Goal: Task Accomplishment & Management: Manage account settings

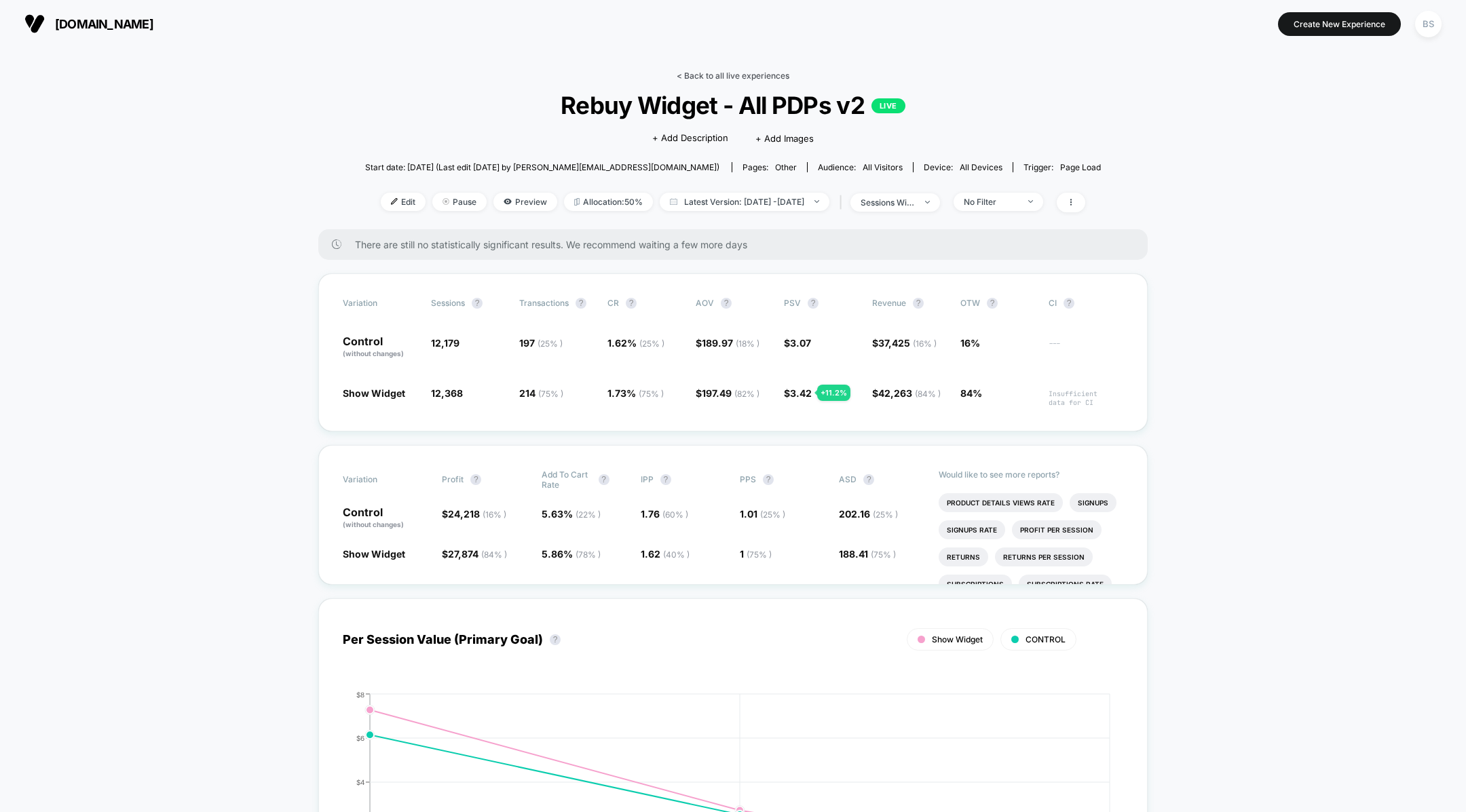
click at [727, 78] on link "< Back to all live experiences" at bounding box center [733, 76] width 112 height 10
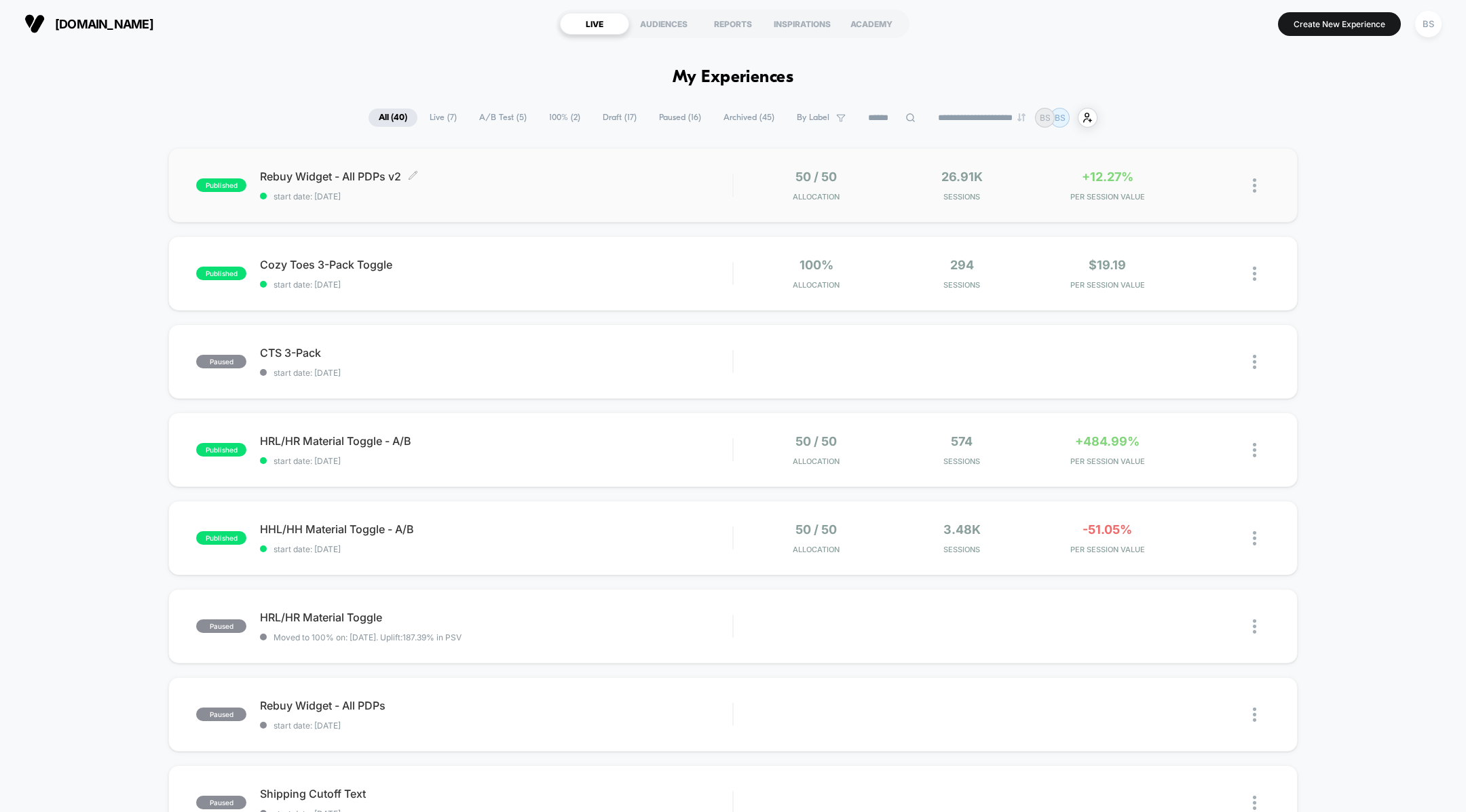
click at [669, 176] on span "Rebuy Widget - All PDPs v2 Click to edit experience details" at bounding box center [496, 176] width 472 height 14
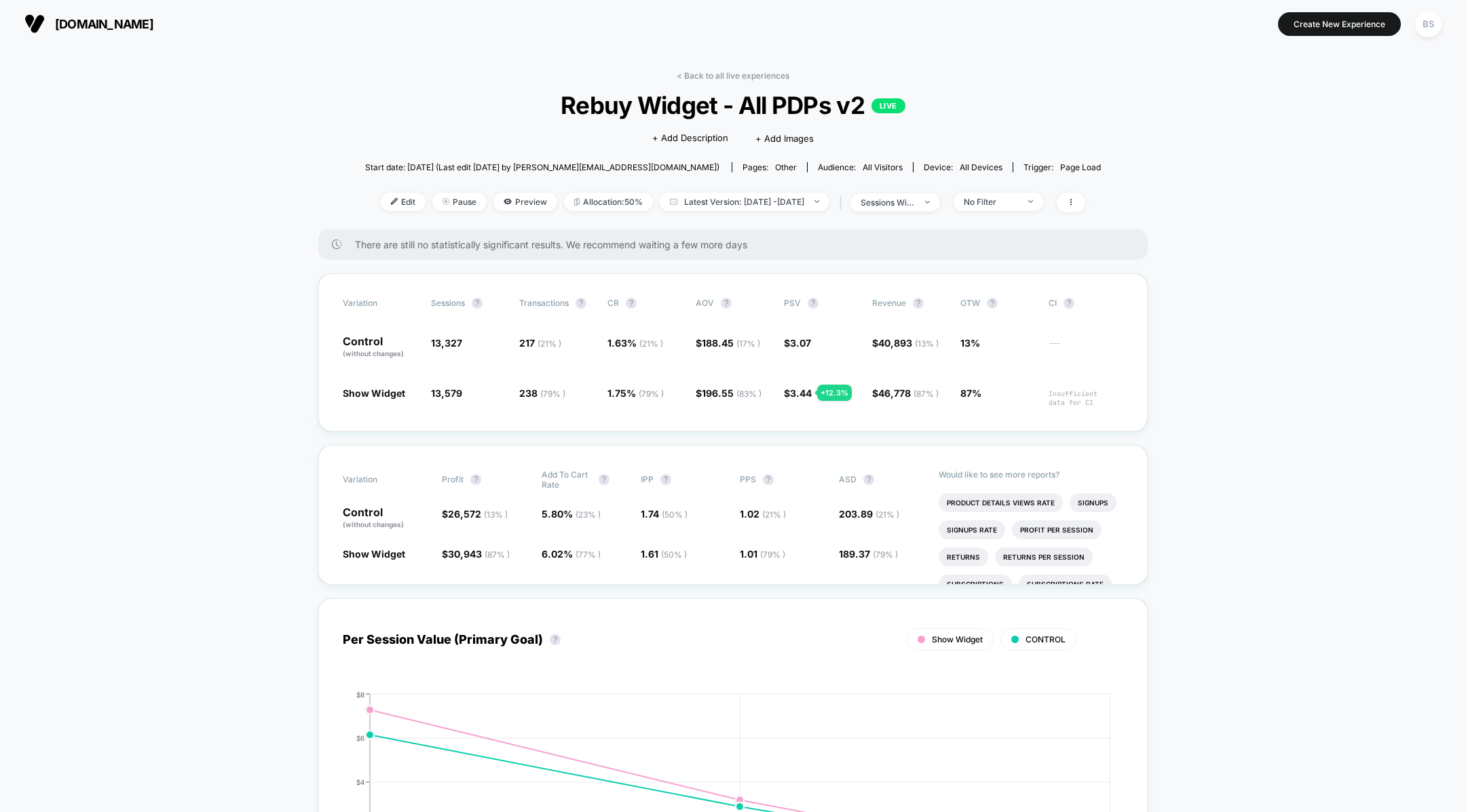
click at [687, 84] on div "< Back to all live experiences Rebuy Widget - All PDPs v2 LIVE Click to edit ex…" at bounding box center [733, 150] width 736 height 159
click at [689, 76] on link "< Back to all live experiences" at bounding box center [733, 76] width 112 height 10
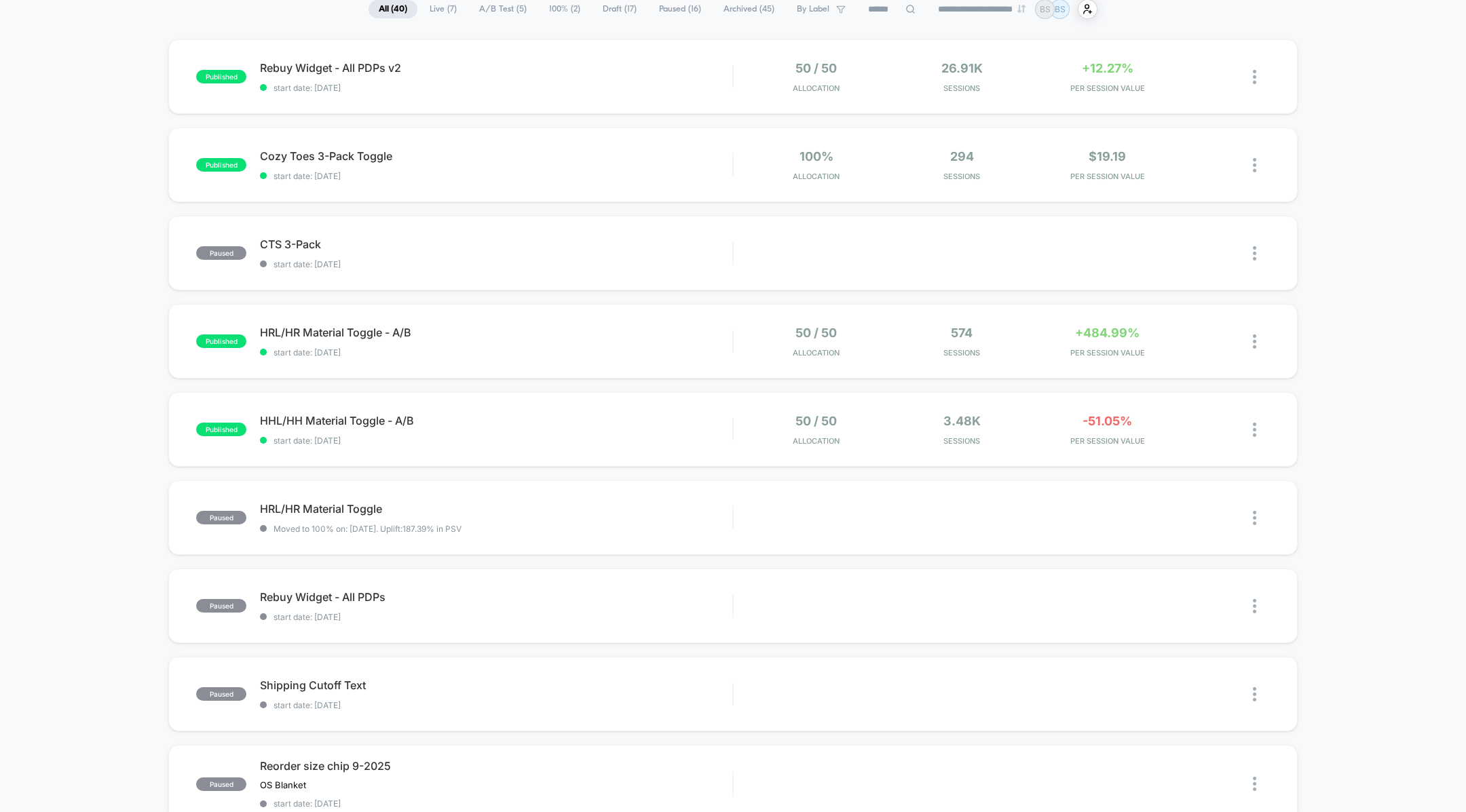
scroll to position [109, 0]
click at [652, 428] on div "HHL/HH Material Toggle - A/B Click to edit experience details Click to edit exp…" at bounding box center [496, 429] width 472 height 32
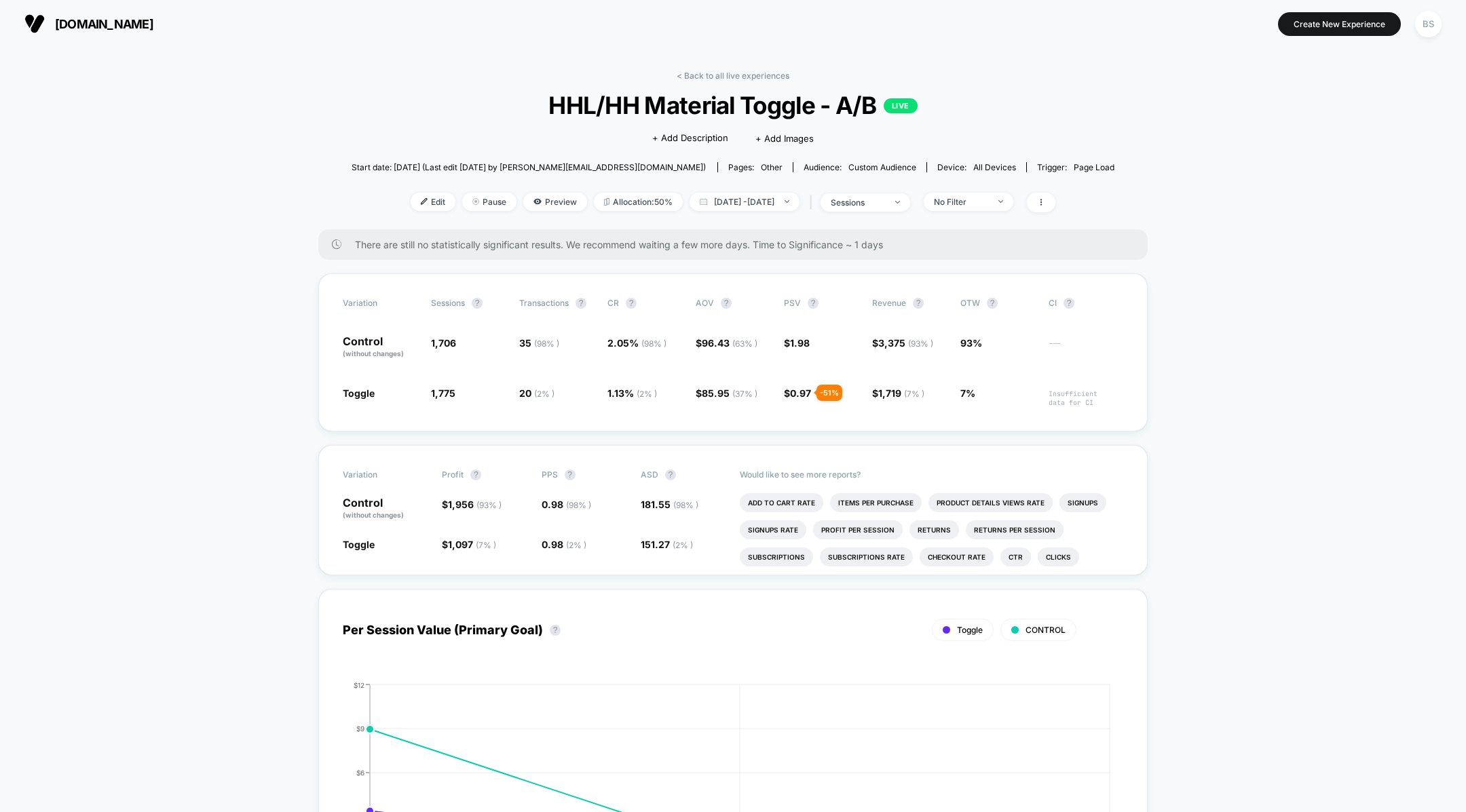
click at [745, 86] on div "< Back to all live experiences HHL/HH Material Toggle - A/B LIVE Click to edit …" at bounding box center [733, 150] width 764 height 159
click at [740, 76] on link "< Back to all live experiences" at bounding box center [733, 76] width 112 height 10
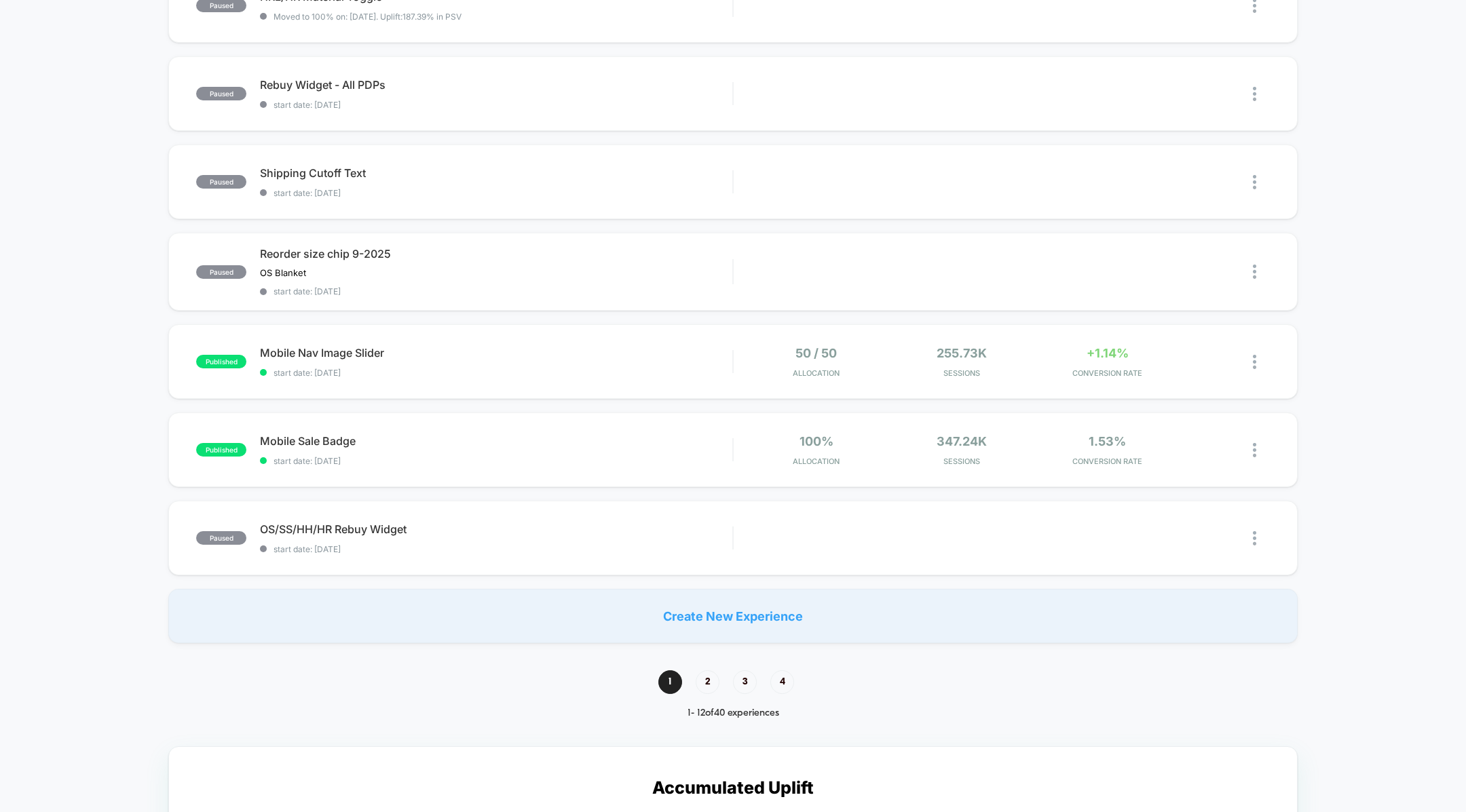
scroll to position [622, 0]
drag, startPoint x: 717, startPoint y: 373, endPoint x: 716, endPoint y: 399, distance: 26.0
click at [717, 375] on div "published Mobile Nav Image Slider Click to edit experience details Click to edi…" at bounding box center [733, 361] width 1129 height 75
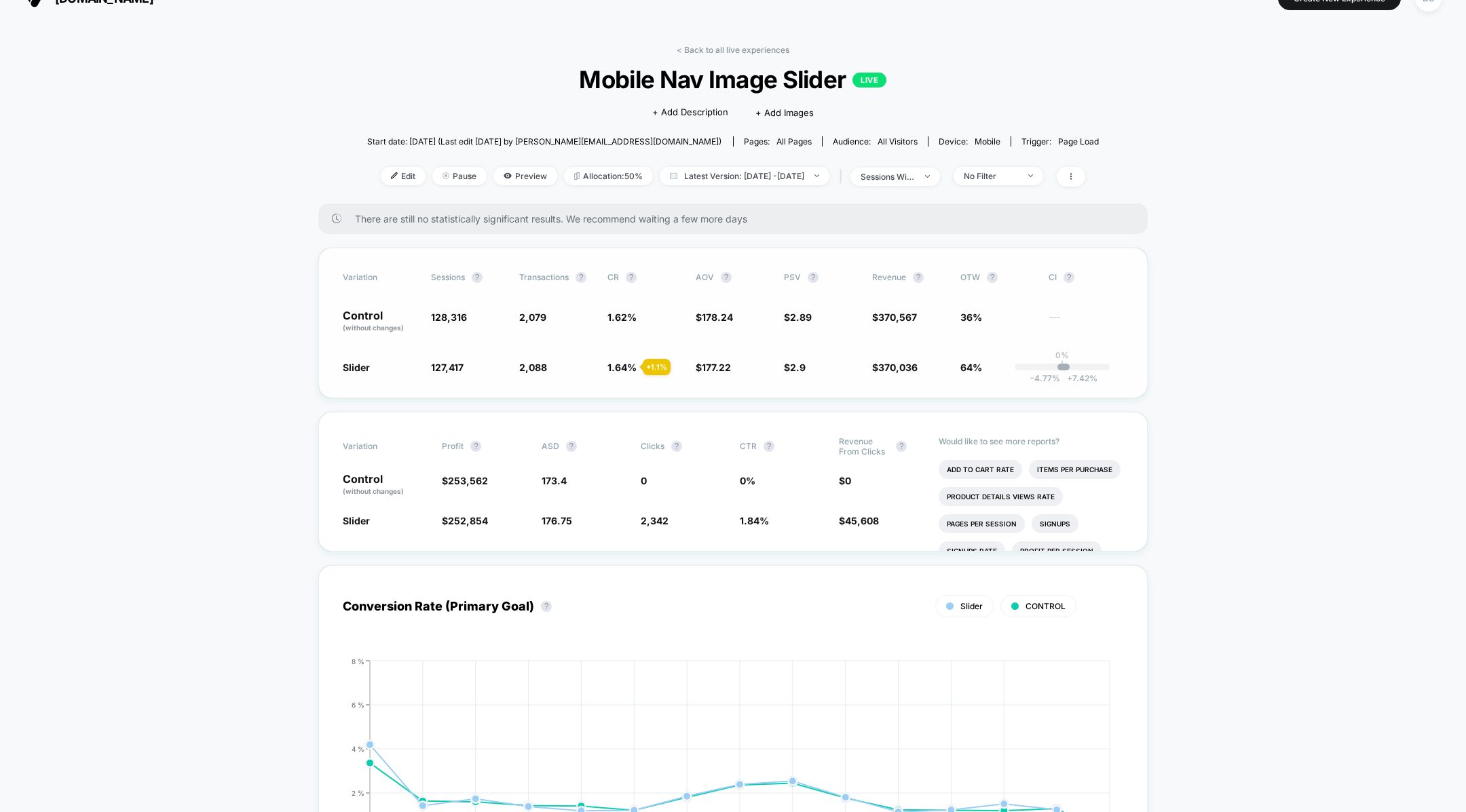
scroll to position [35, 0]
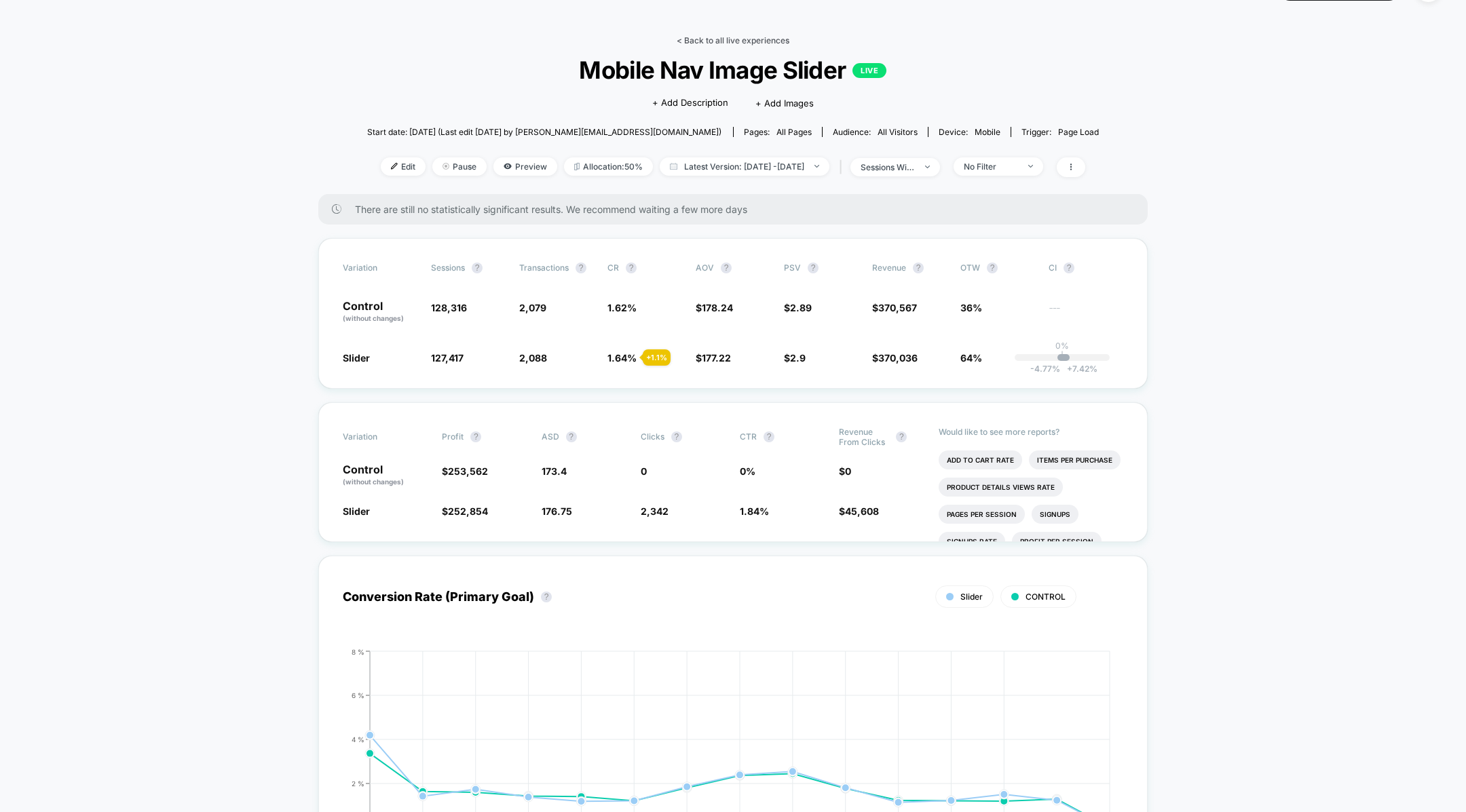
click at [684, 40] on link "< Back to all live experiences" at bounding box center [733, 40] width 112 height 10
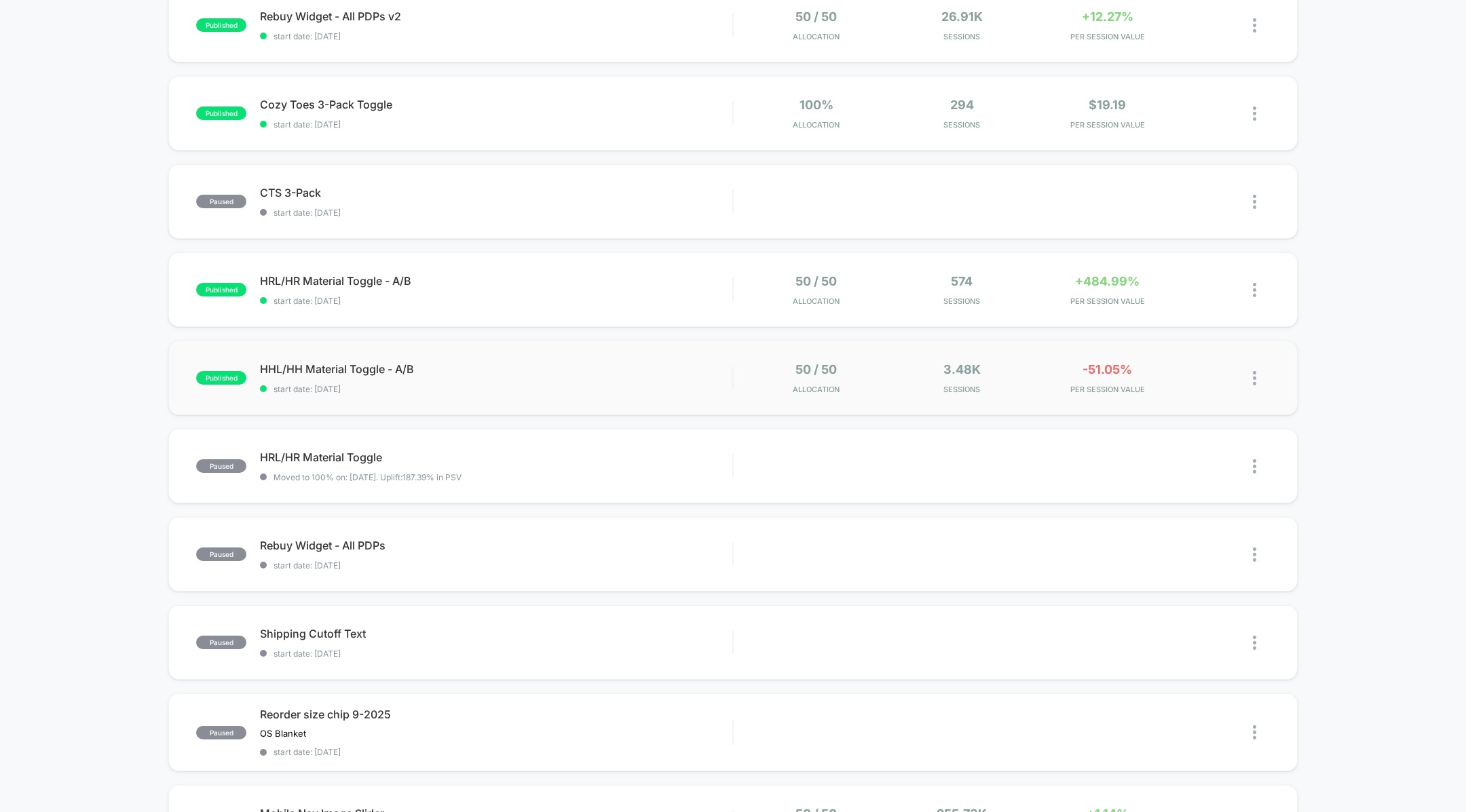
scroll to position [549, 0]
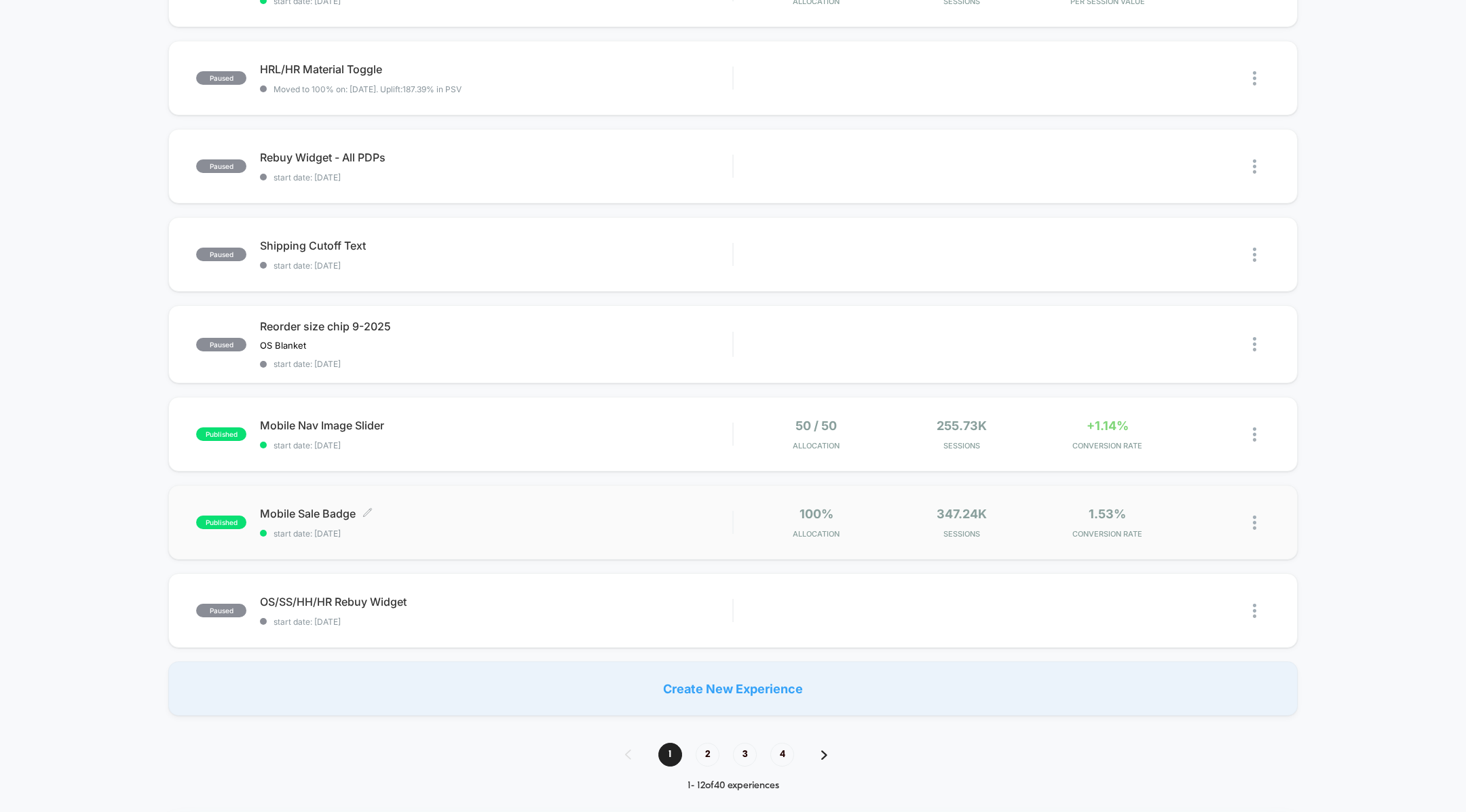
click at [691, 523] on div "Mobile Sale Badge Click to edit experience details Click to edit experience det…" at bounding box center [496, 523] width 472 height 32
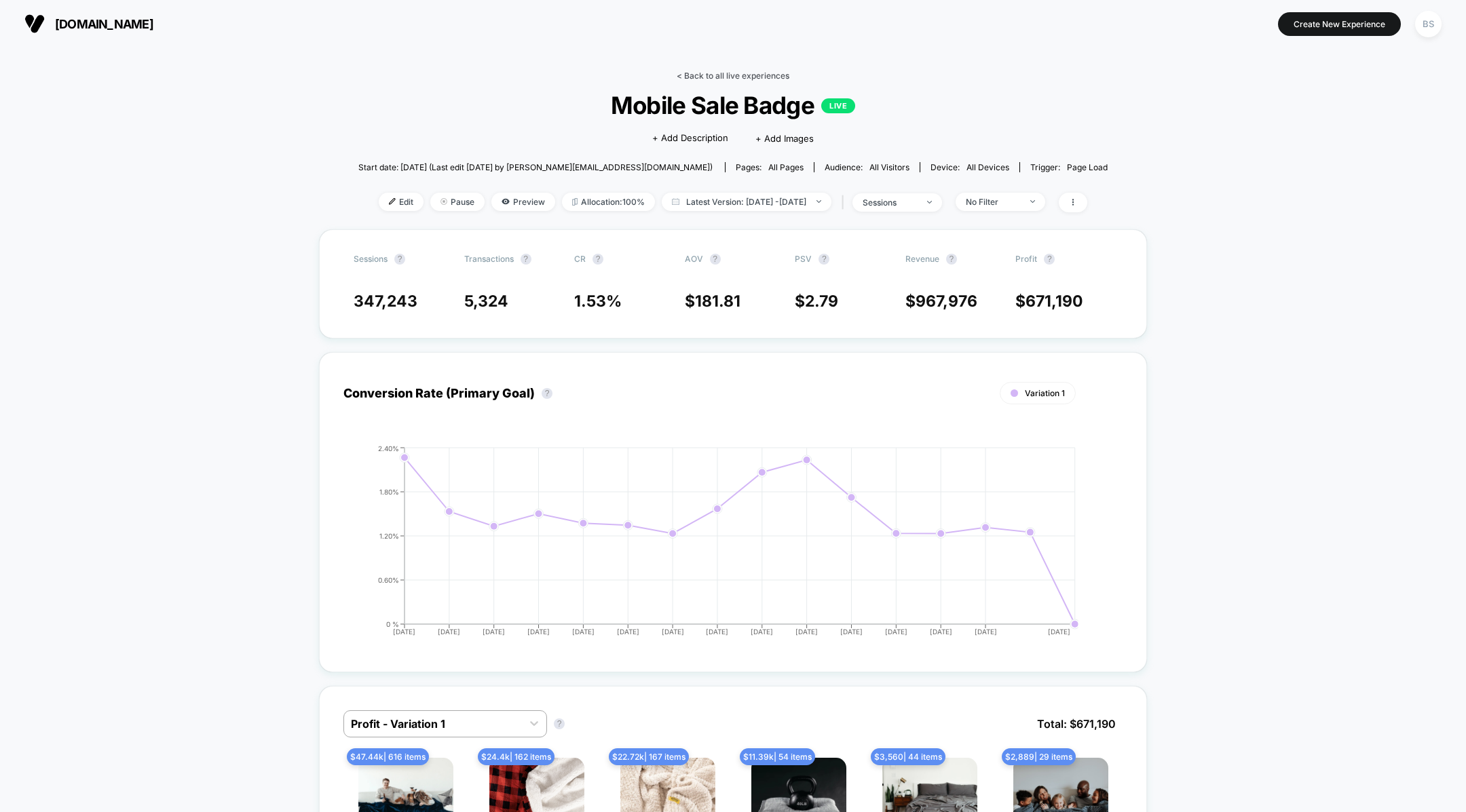
click at [727, 74] on link "< Back to all live experiences" at bounding box center [733, 76] width 112 height 10
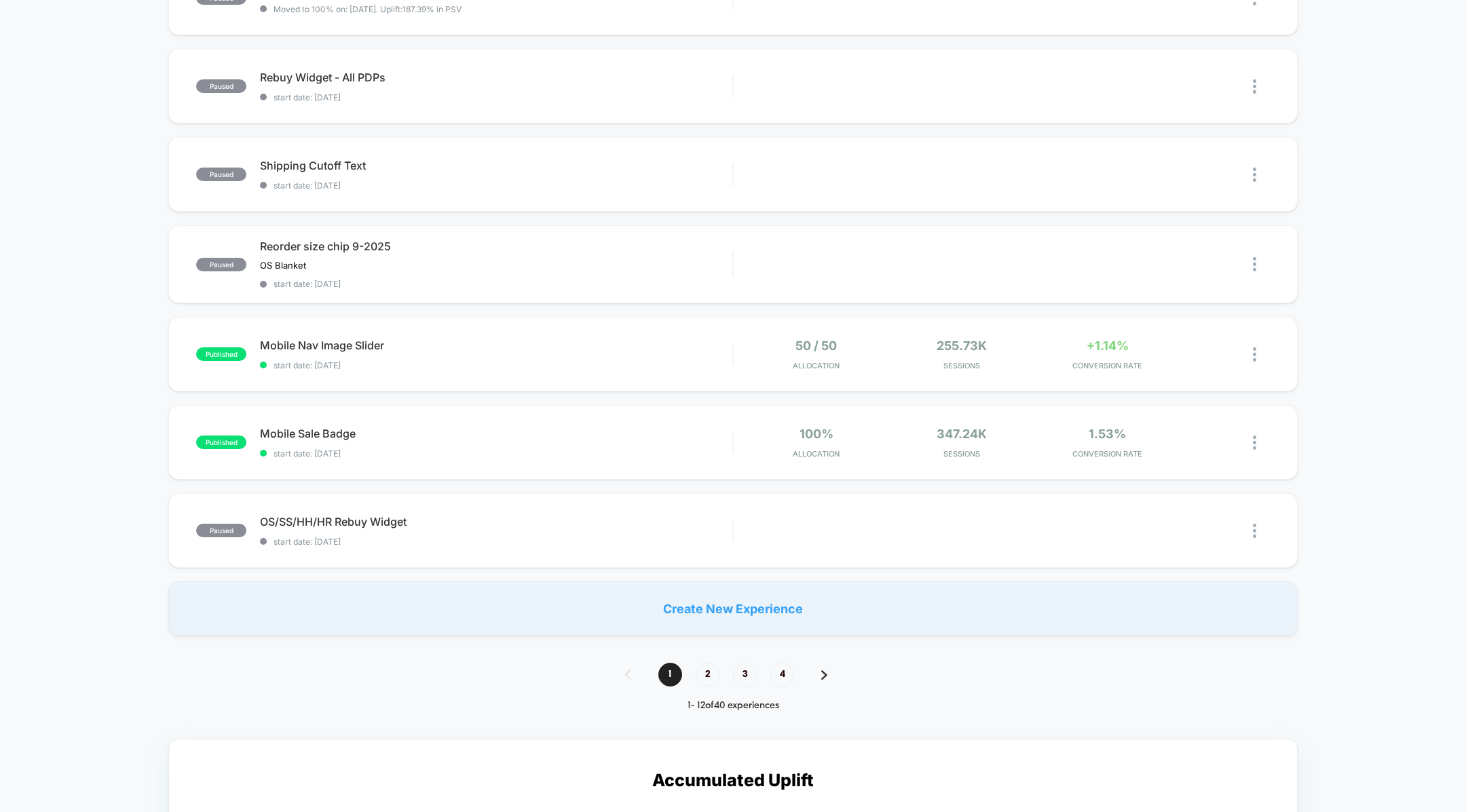
scroll to position [638, 0]
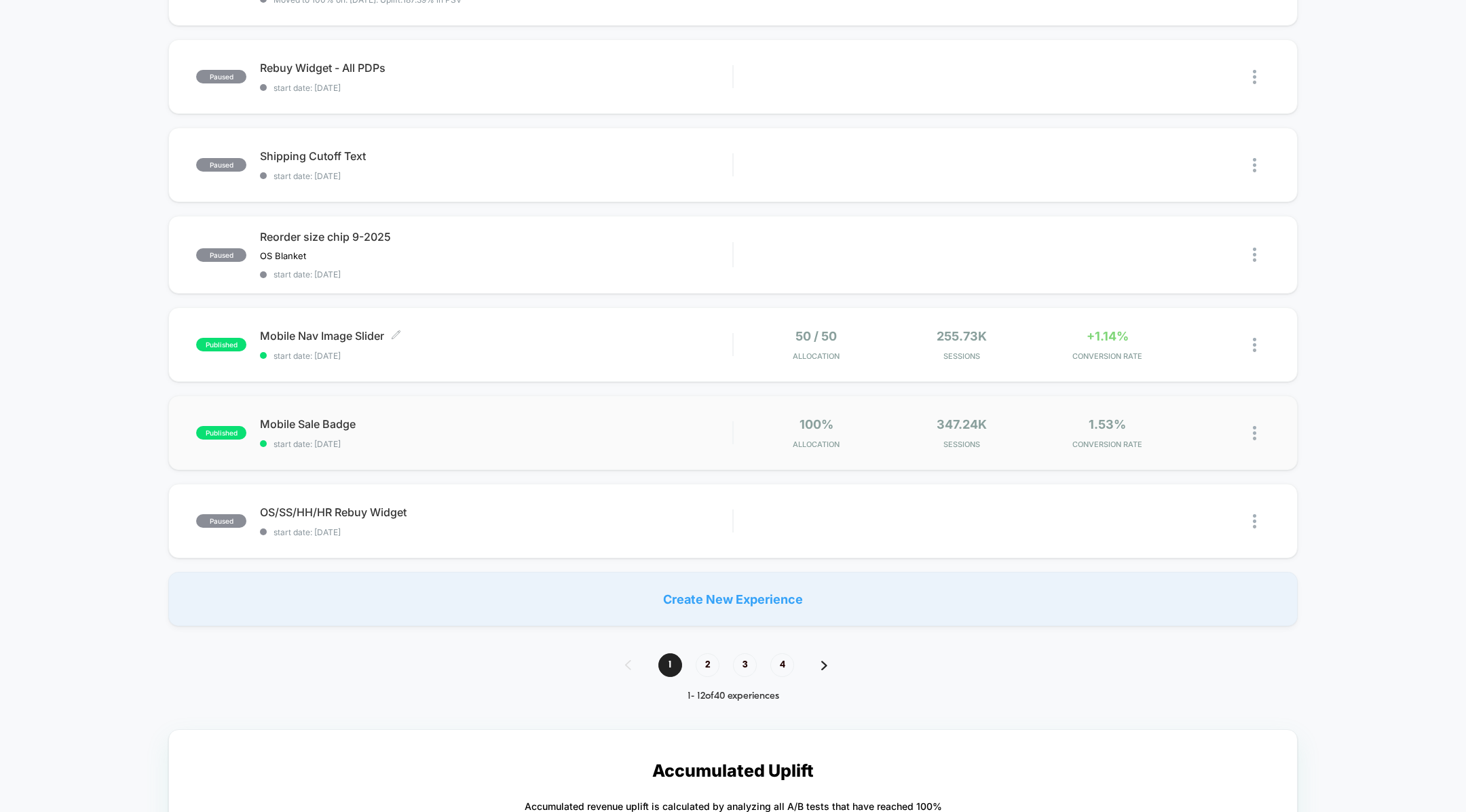
drag, startPoint x: 716, startPoint y: 353, endPoint x: 693, endPoint y: 419, distance: 69.9
click at [693, 419] on div "published Rebuy Widget - All PDPs v2 start date: [DATE] 50 / 50 Allocation 26.9…" at bounding box center [733, 68] width 1466 height 1116
click at [693, 423] on span "Mobile Sale Badge Click to edit experience details" at bounding box center [496, 424] width 472 height 14
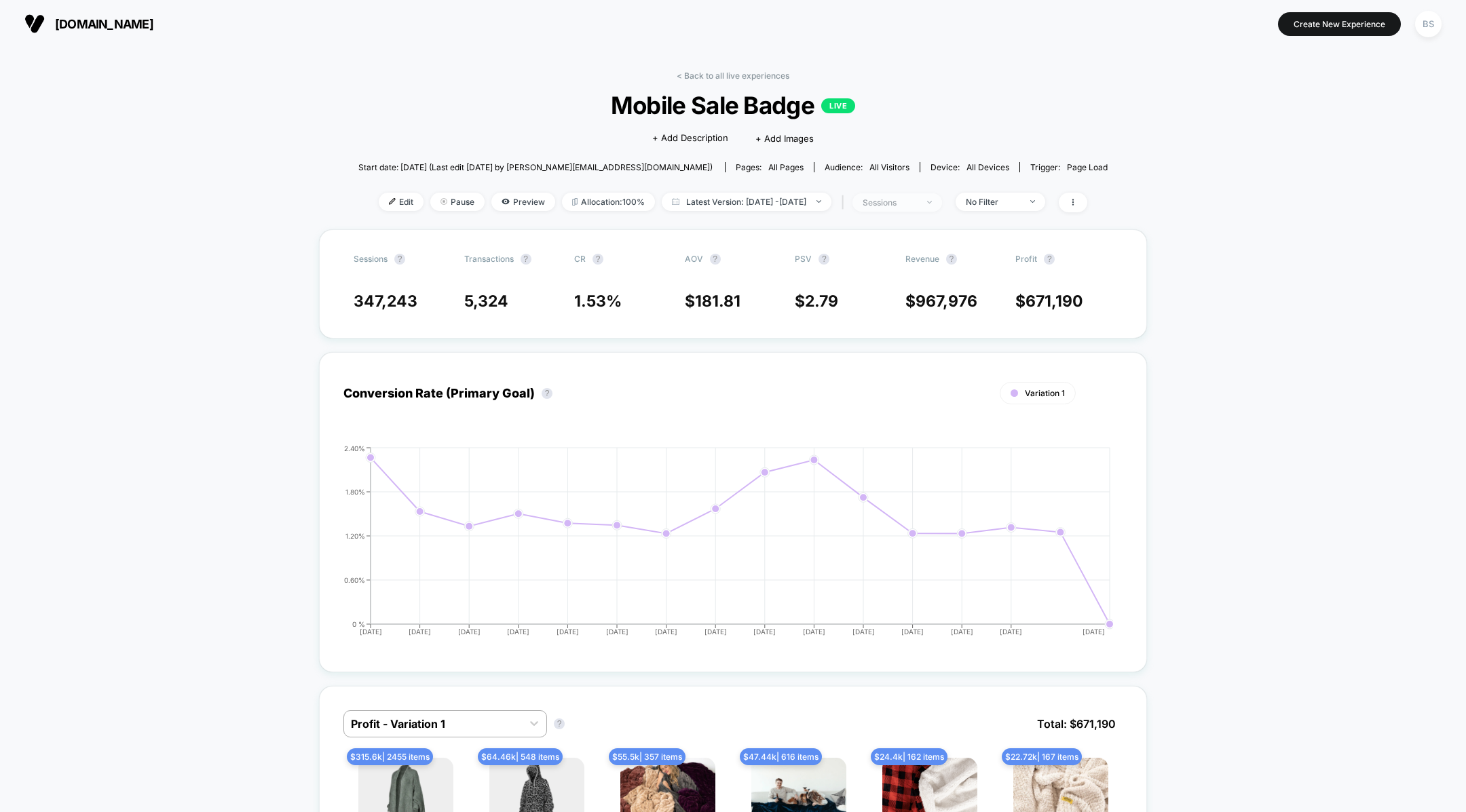
click at [912, 204] on div "sessions" at bounding box center [889, 202] width 54 height 10
click at [880, 281] on span "Sessions with impressions" at bounding box center [910, 281] width 114 height 12
click at [879, 350] on button "Save" at bounding box center [912, 346] width 161 height 22
click at [712, 71] on link "< Back to all live experiences" at bounding box center [733, 76] width 112 height 10
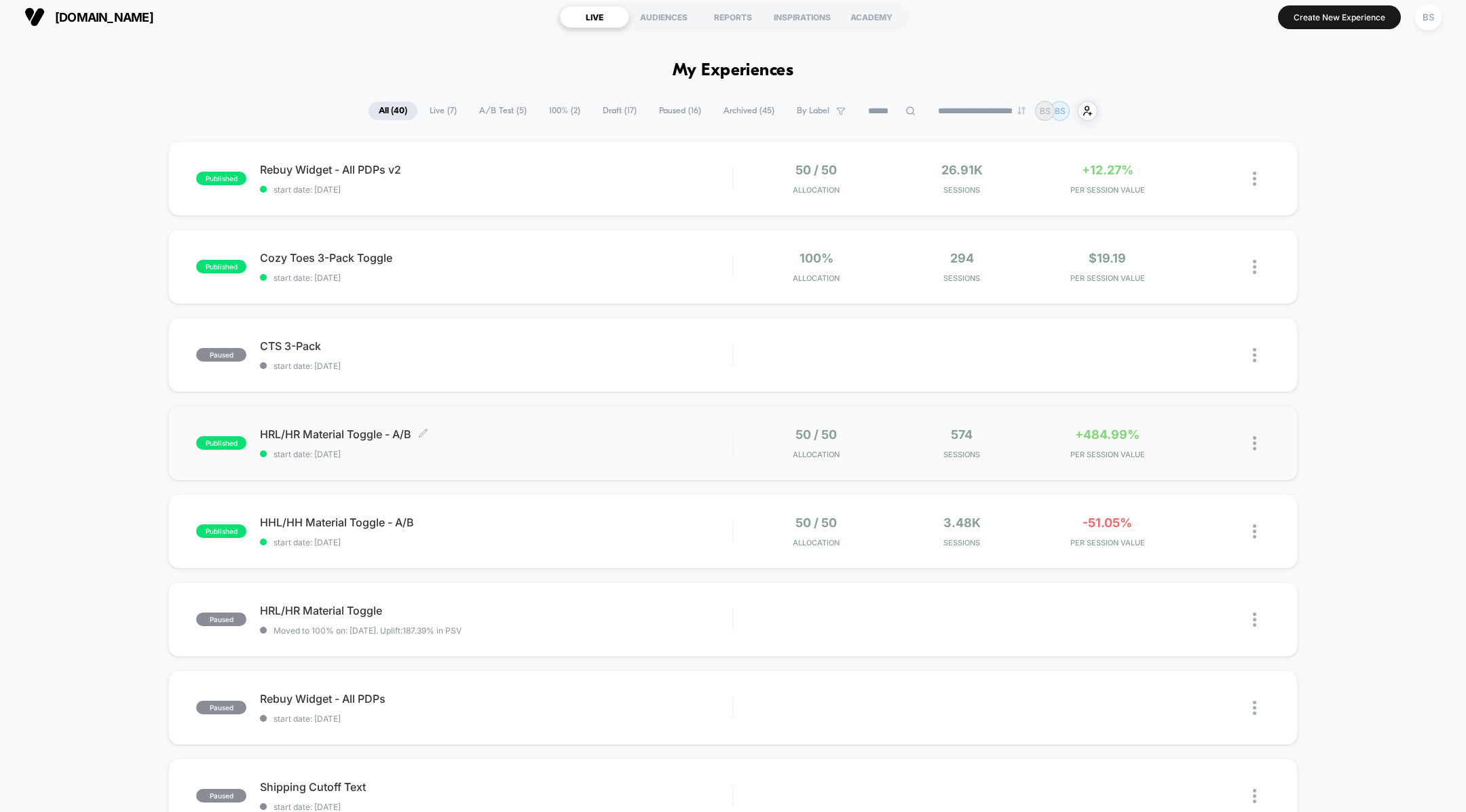
scroll to position [11, 0]
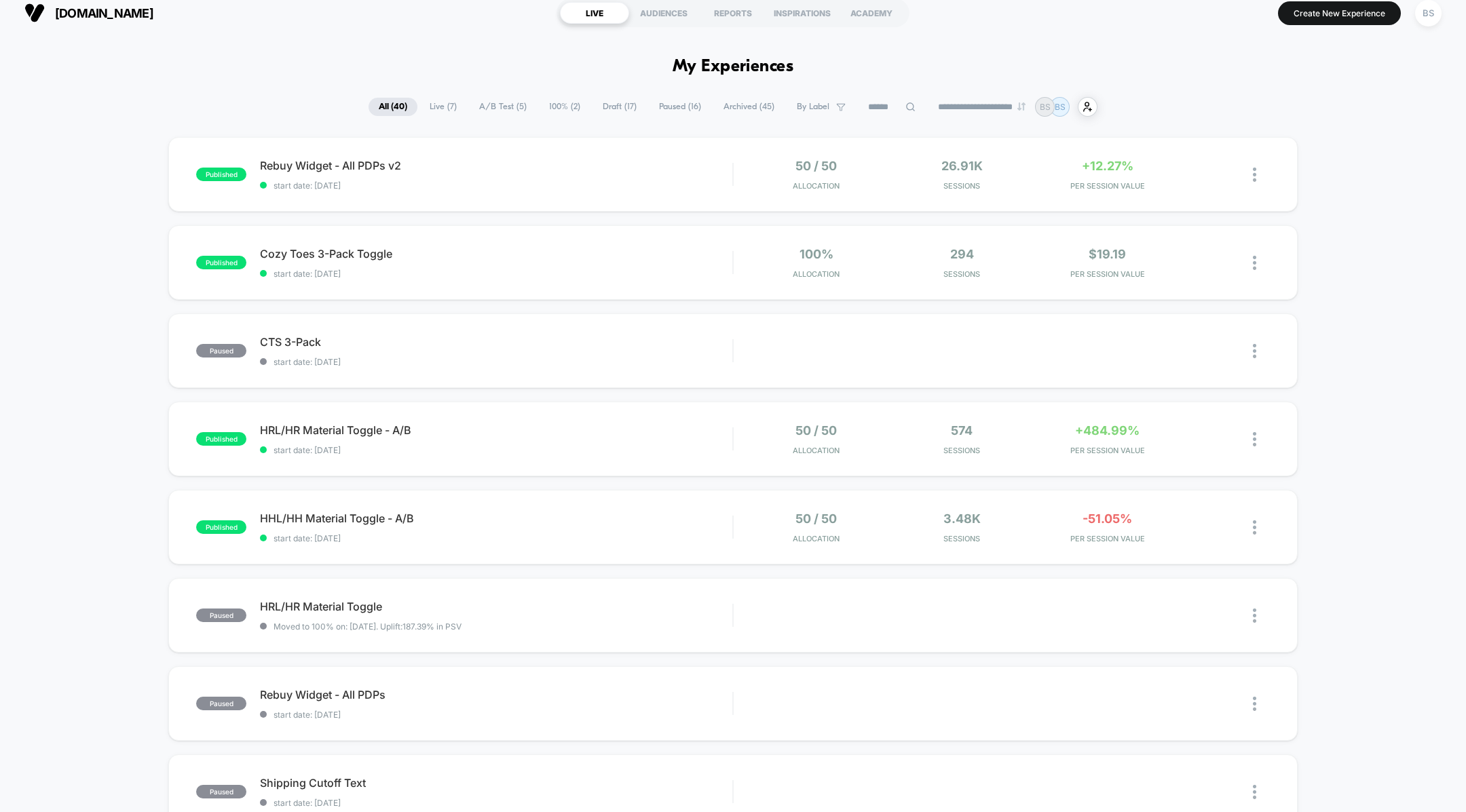
click at [505, 109] on span "A/B Test ( 5 )" at bounding box center [503, 107] width 68 height 18
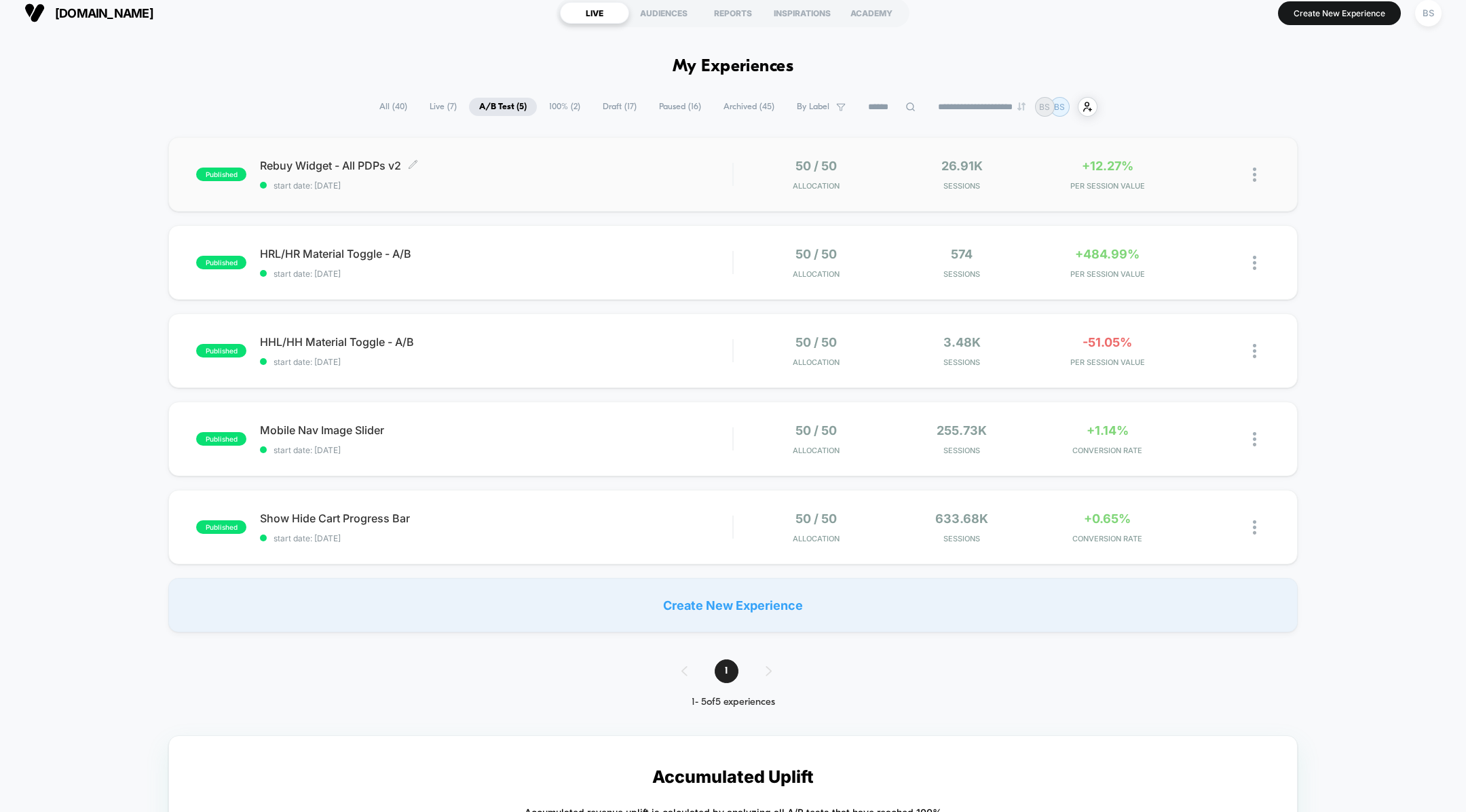
click at [605, 181] on span "start date: [DATE]" at bounding box center [496, 186] width 472 height 10
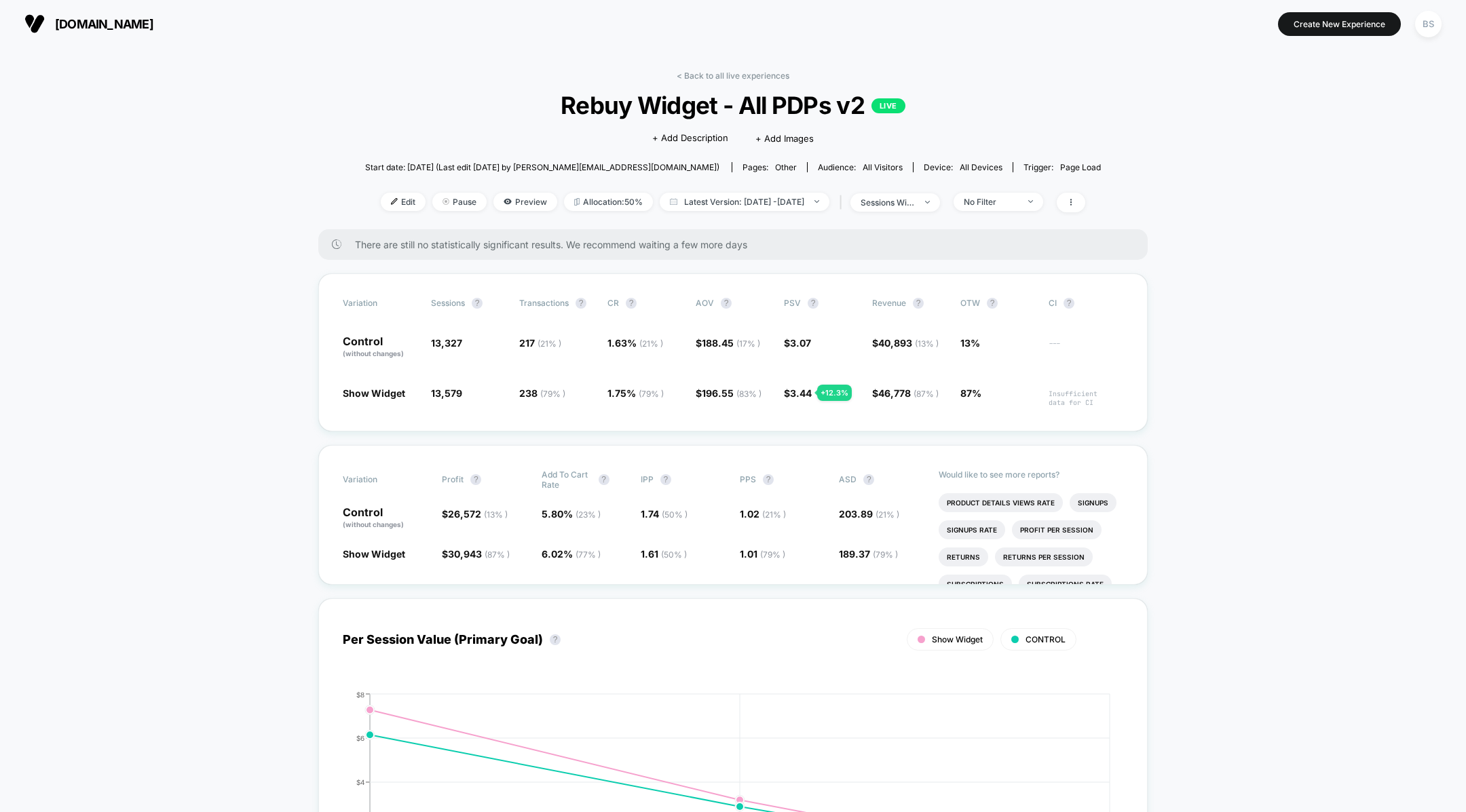
click at [39, 18] on img at bounding box center [35, 24] width 20 height 20
